Goal: Task Accomplishment & Management: Manage account settings

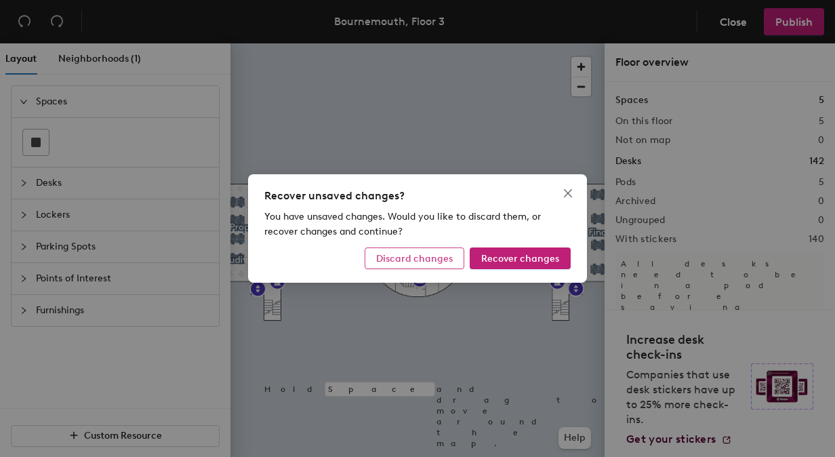
click at [433, 262] on span "Discard changes" at bounding box center [414, 259] width 77 height 12
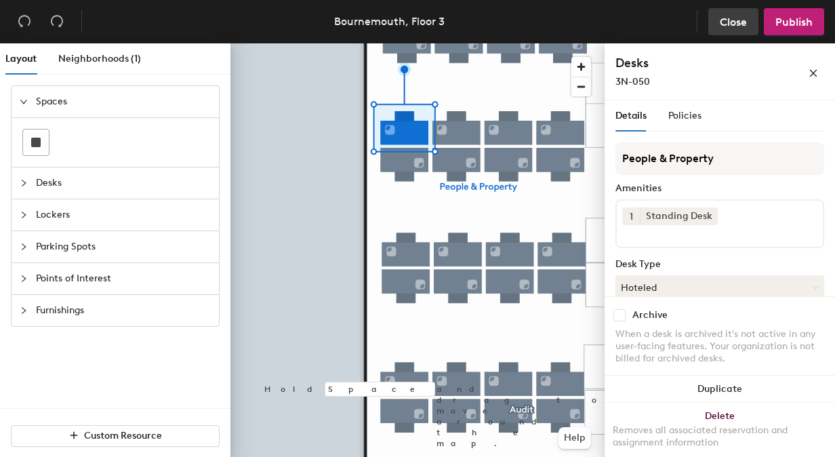
click at [742, 20] on span "Close" at bounding box center [733, 22] width 27 height 13
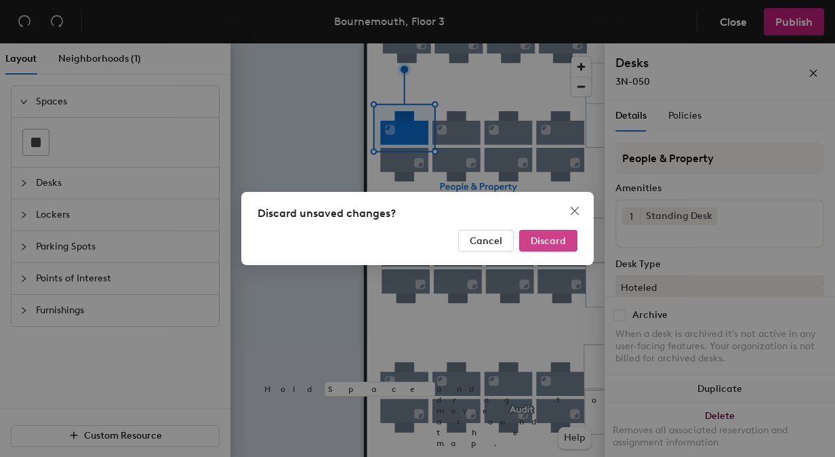
click at [552, 239] on span "Discard" at bounding box center [548, 241] width 35 height 12
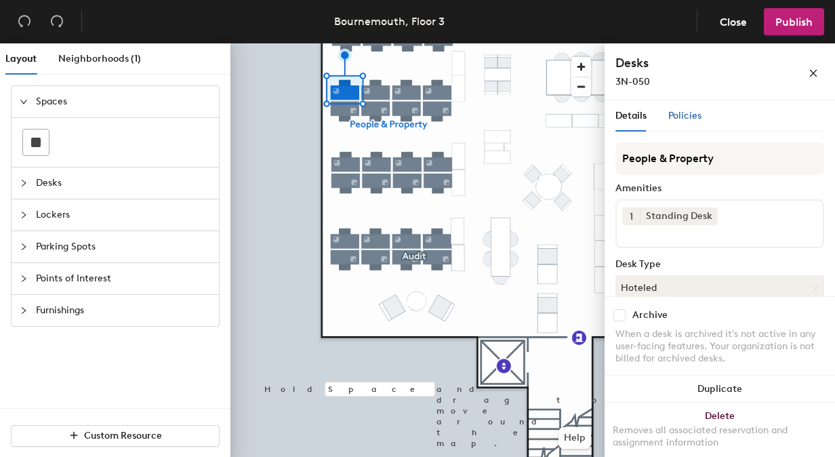
click at [692, 115] on span "Policies" at bounding box center [685, 116] width 33 height 12
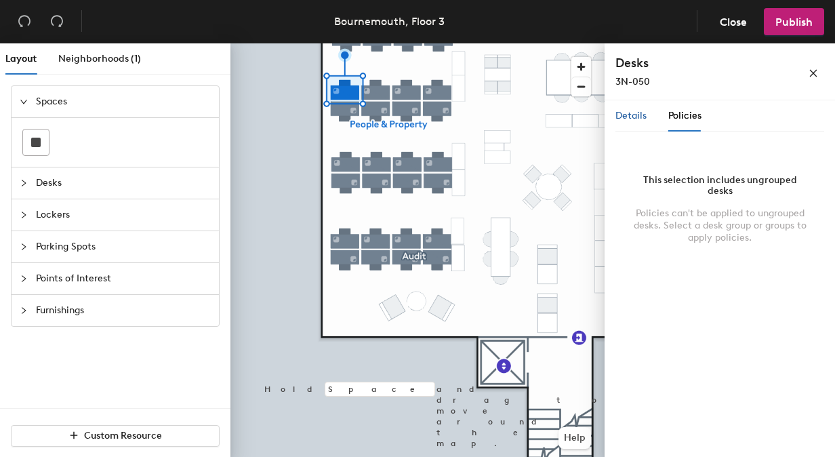
click at [630, 116] on span "Details" at bounding box center [631, 116] width 31 height 12
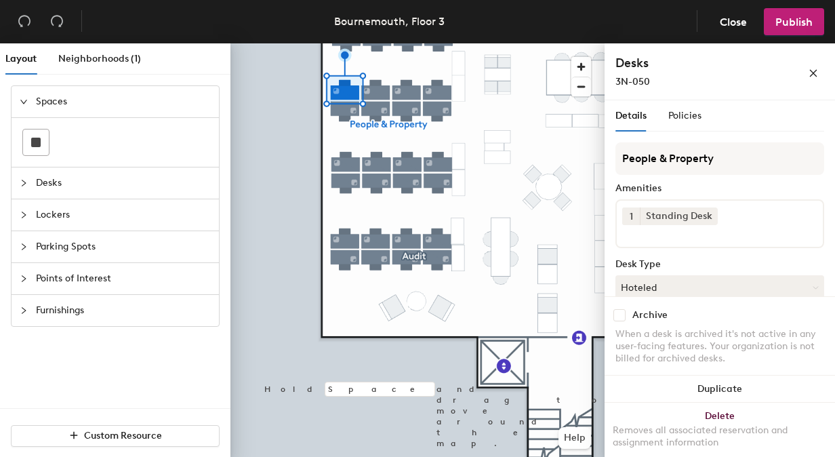
scroll to position [68, 0]
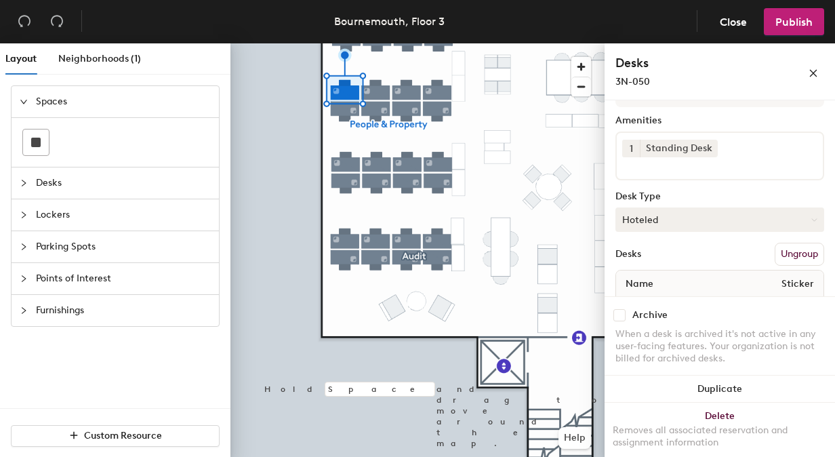
click at [812, 218] on icon at bounding box center [815, 220] width 6 height 6
click at [808, 71] on button "button" at bounding box center [814, 72] width 22 height 22
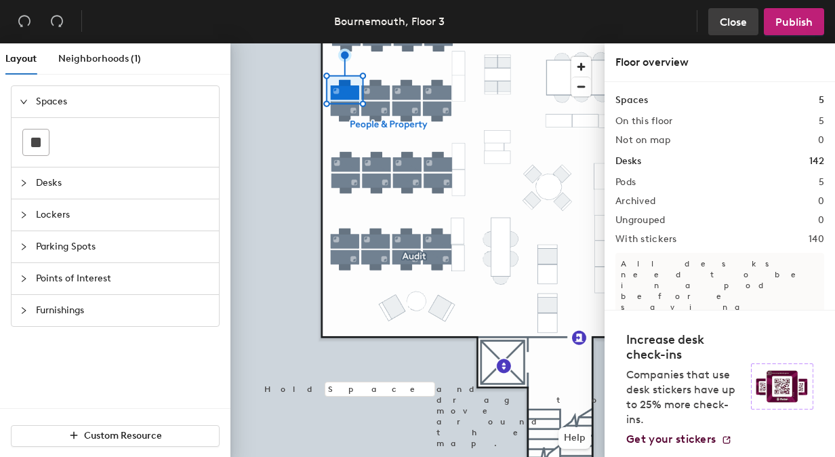
click at [739, 20] on span "Close" at bounding box center [733, 22] width 27 height 13
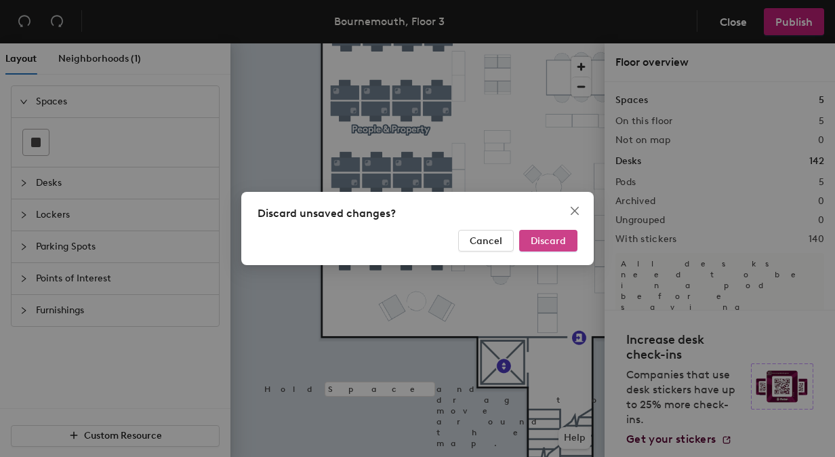
click at [540, 239] on span "Discard" at bounding box center [548, 241] width 35 height 12
